Goal: Task Accomplishment & Management: Understand process/instructions

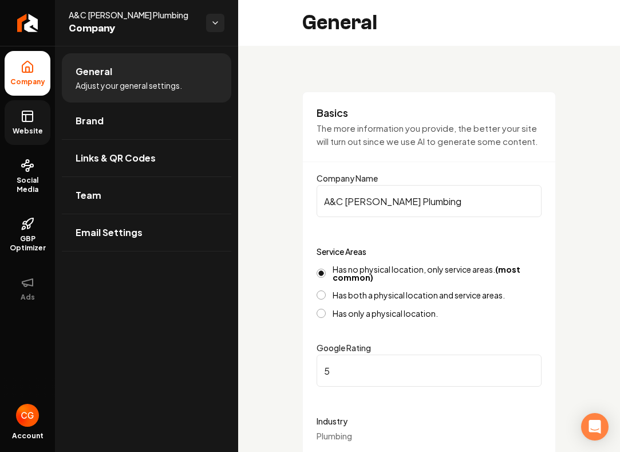
click at [31, 139] on link "Website" at bounding box center [28, 122] width 46 height 45
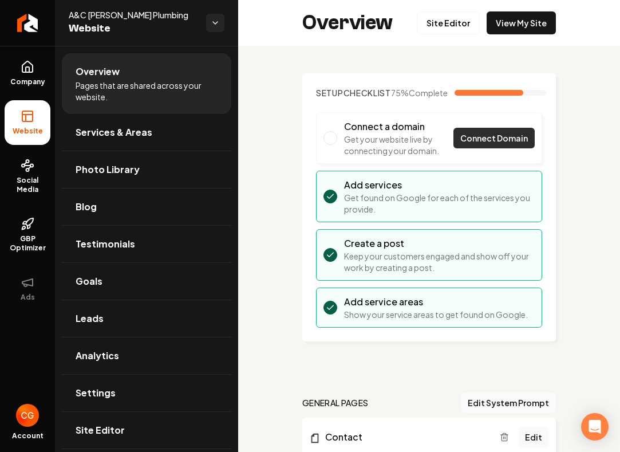
click at [492, 144] on span "Connect Domain" at bounding box center [494, 138] width 68 height 12
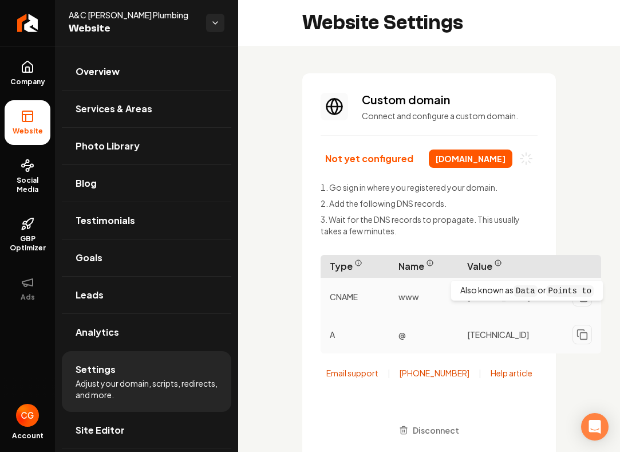
click at [499, 263] on icon "Main content area" at bounding box center [498, 262] width 7 height 7
click at [432, 263] on icon "Main content area" at bounding box center [429, 262] width 7 height 7
click at [358, 262] on icon "Main content area" at bounding box center [358, 262] width 7 height 7
click at [504, 377] on link "Help article" at bounding box center [512, 372] width 42 height 11
